Goal: Browse casually

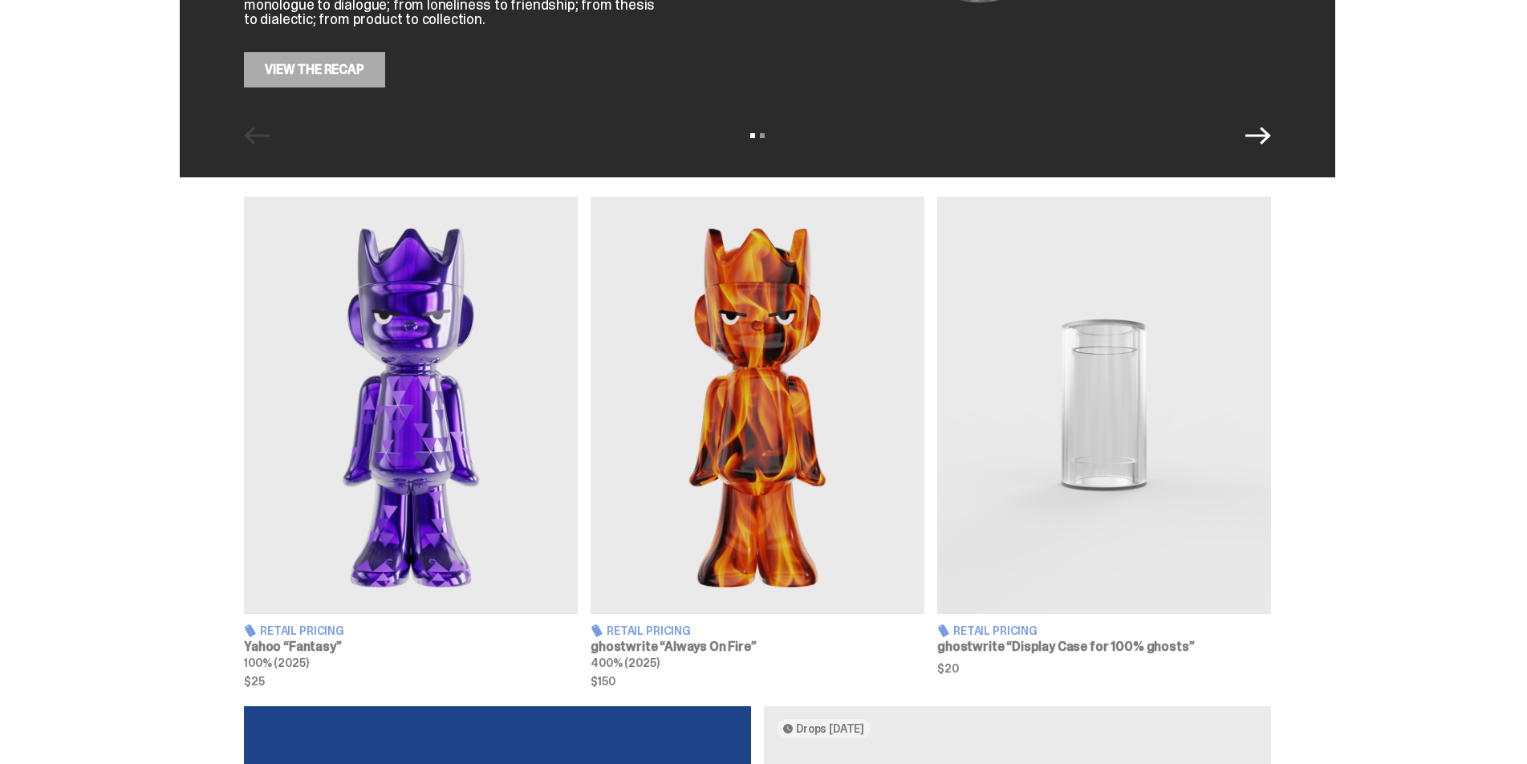
scroll to position [401, 0]
click at [797, 433] on img at bounding box center [758, 404] width 334 height 417
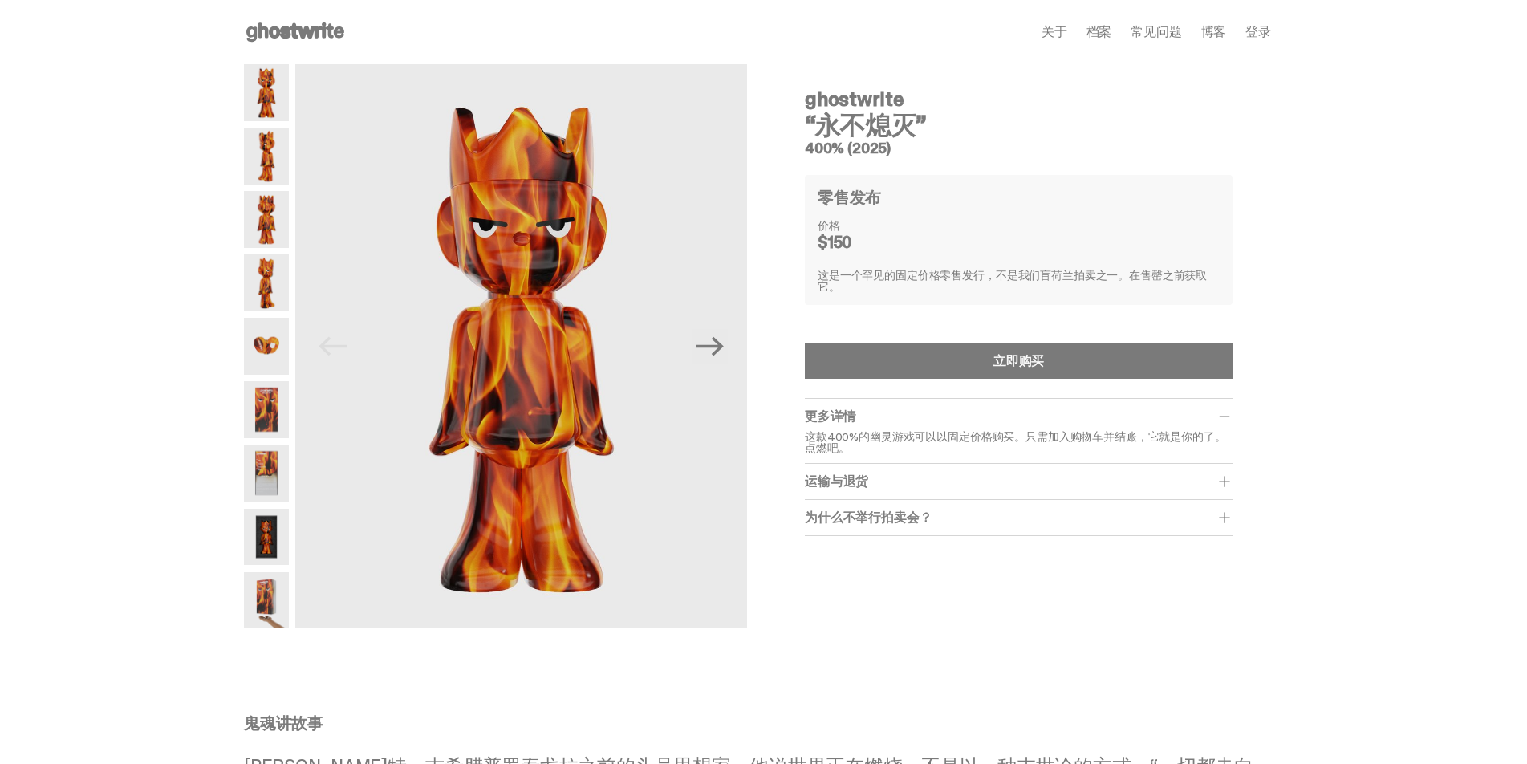
click at [299, 30] on use at bounding box center [295, 31] width 98 height 19
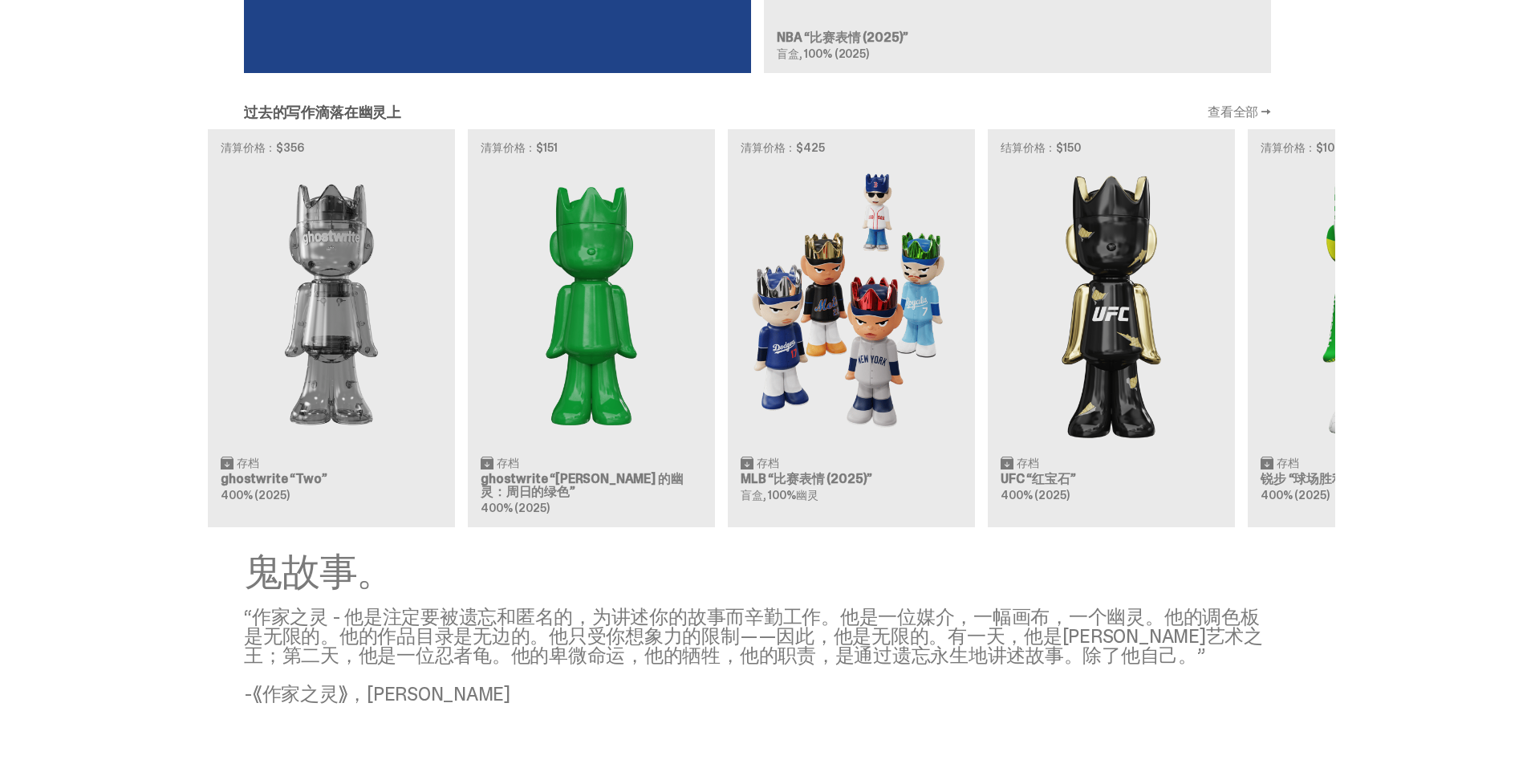
scroll to position [0, 520]
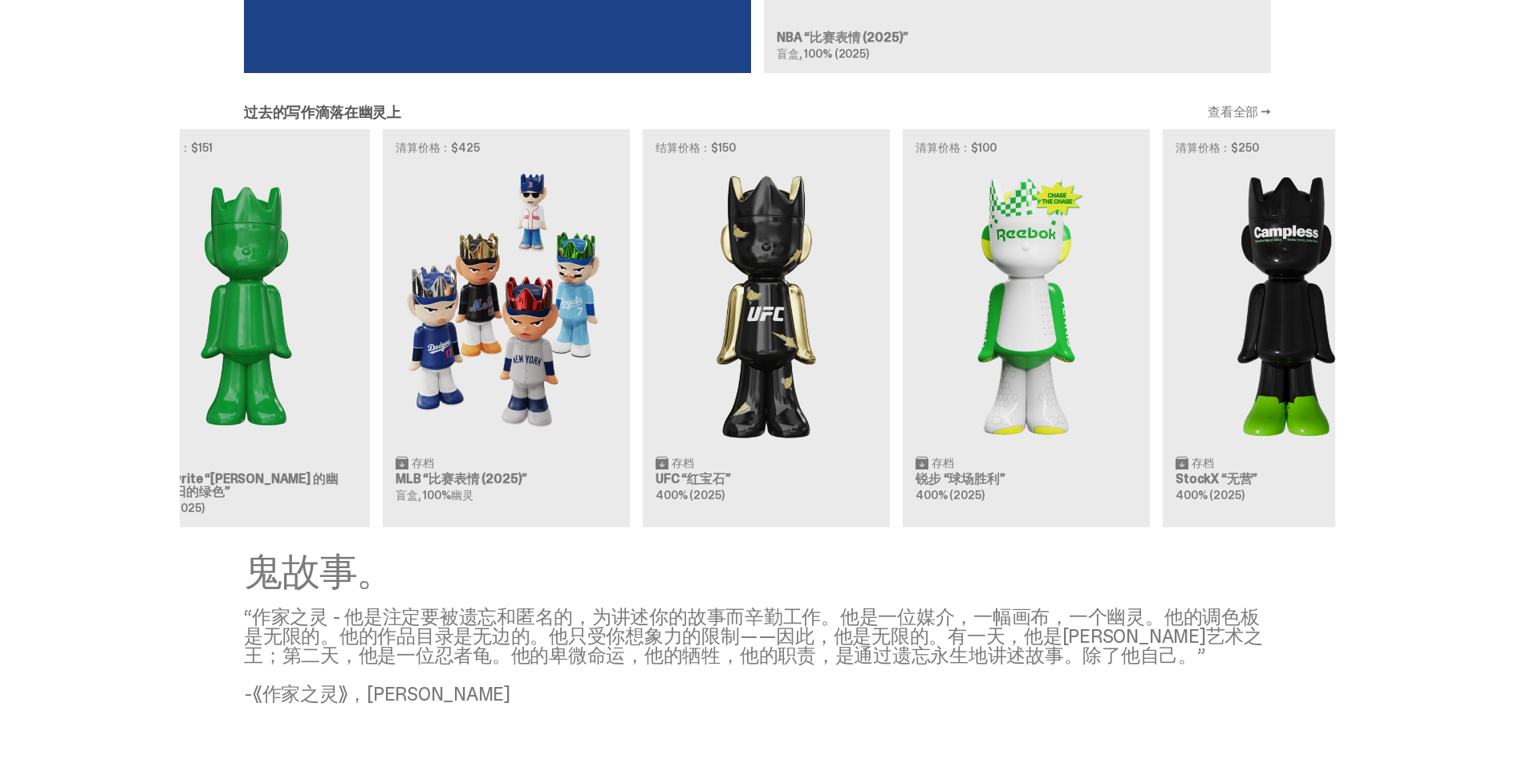
click at [320, 307] on div "清算价格：$356 存档 ghostwrite “Two” 400% (2025) 清算价格：$151 存档 ghostwrite “[PERSON_NAME…" at bounding box center [758, 328] width 1156 height 398
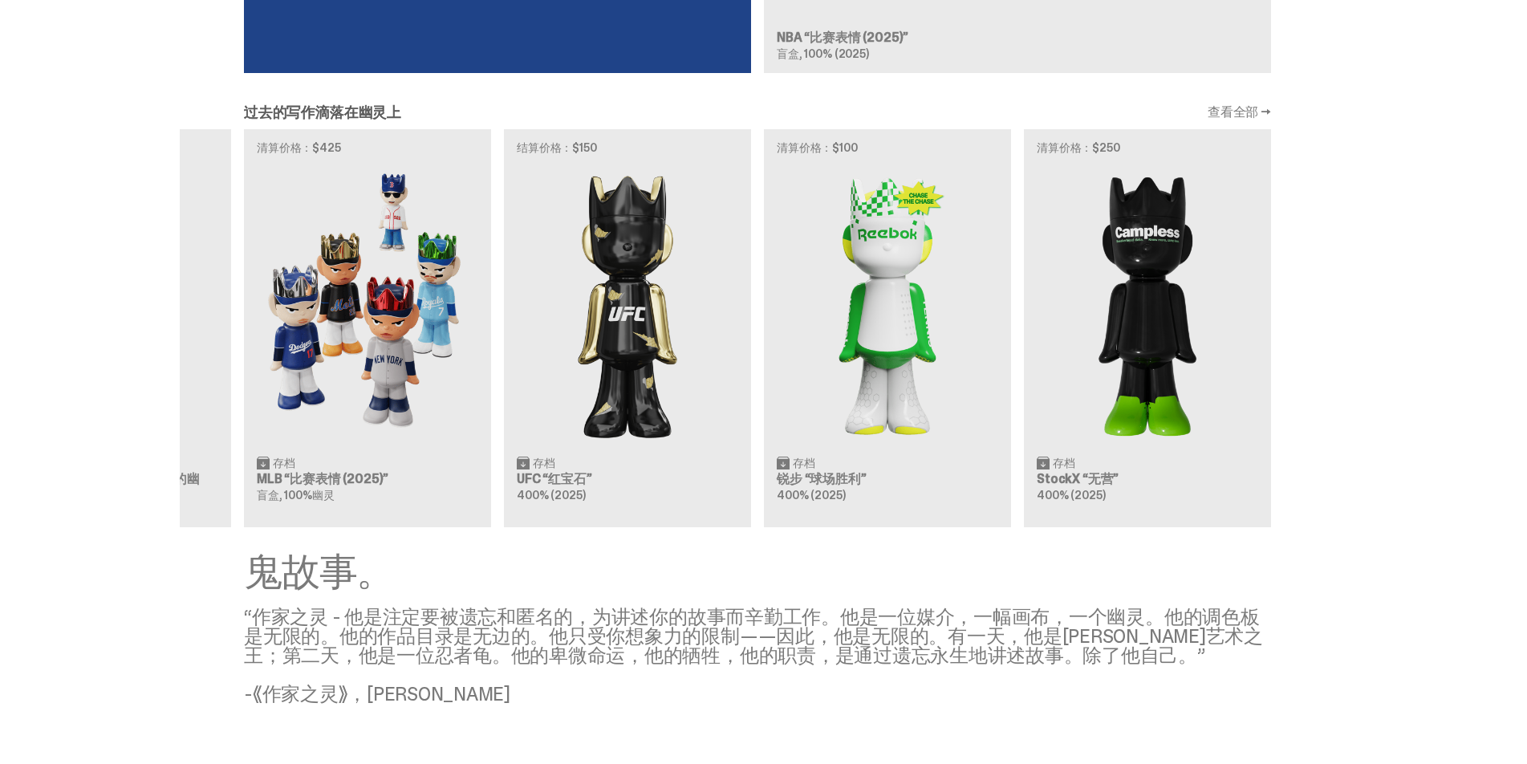
click at [470, 372] on div "清算价格：$356 存档 ghostwrite “Two” 400% (2025) 清算价格：$151 存档 ghostwrite “[PERSON_NAME…" at bounding box center [758, 328] width 1156 height 398
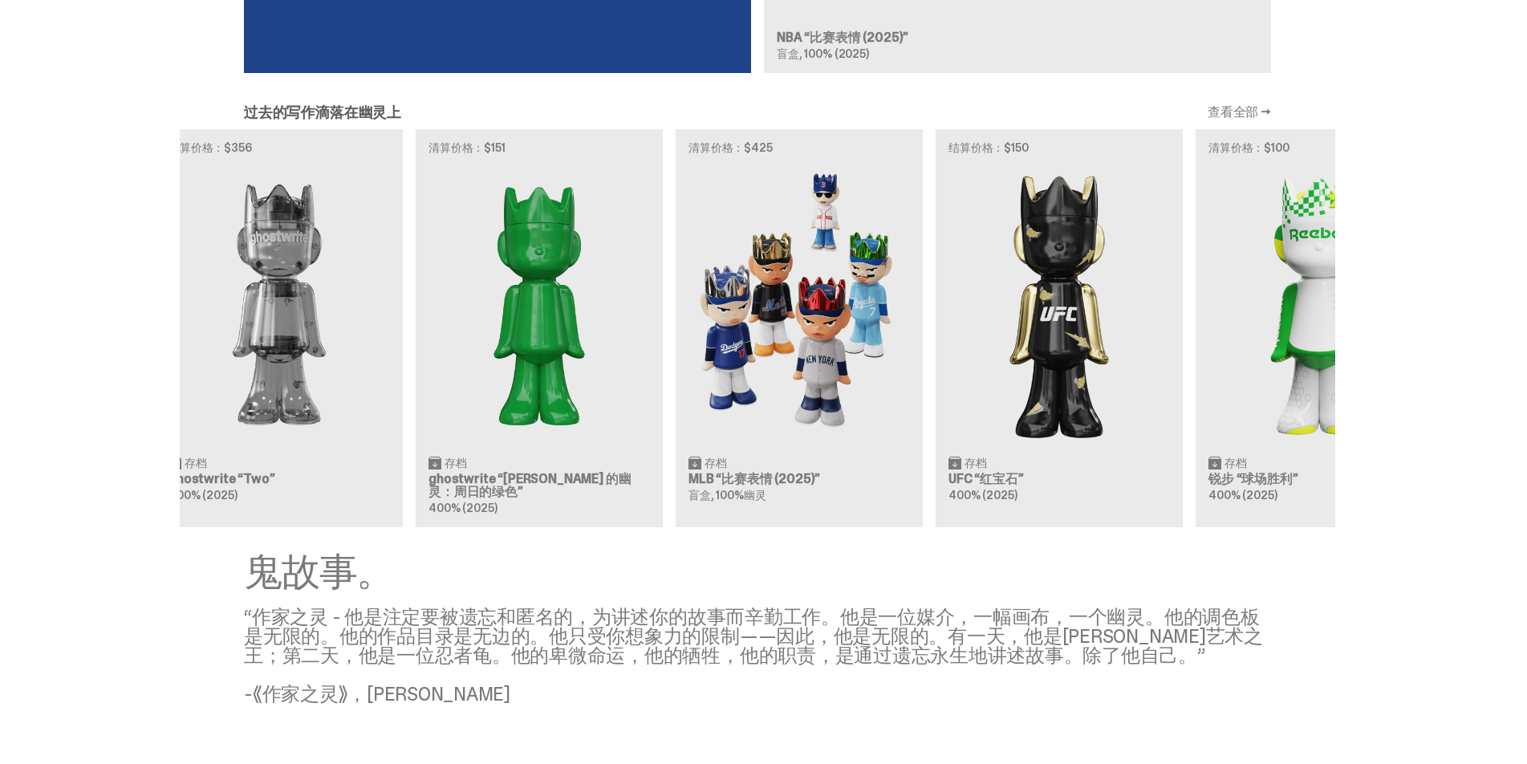
scroll to position [0, 132]
